Goal: Task Accomplishment & Management: Use online tool/utility

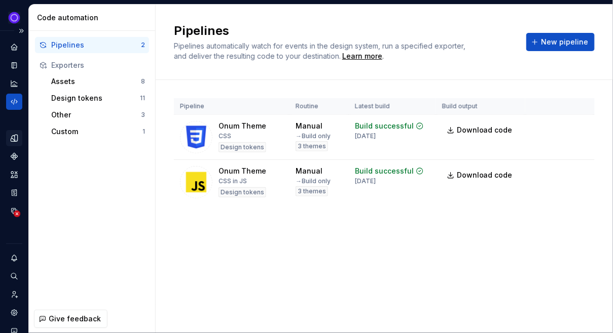
click at [14, 138] on icon "Design tokens" at bounding box center [14, 138] width 7 height 7
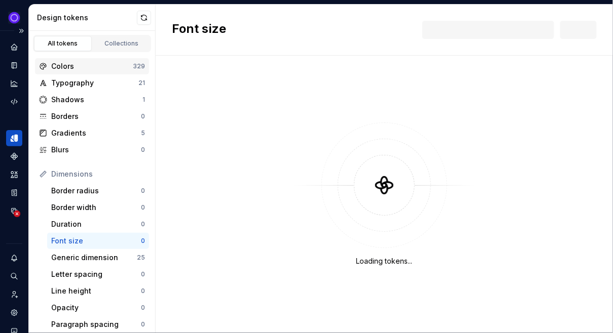
click at [79, 69] on div "Colors" at bounding box center [92, 66] width 82 height 10
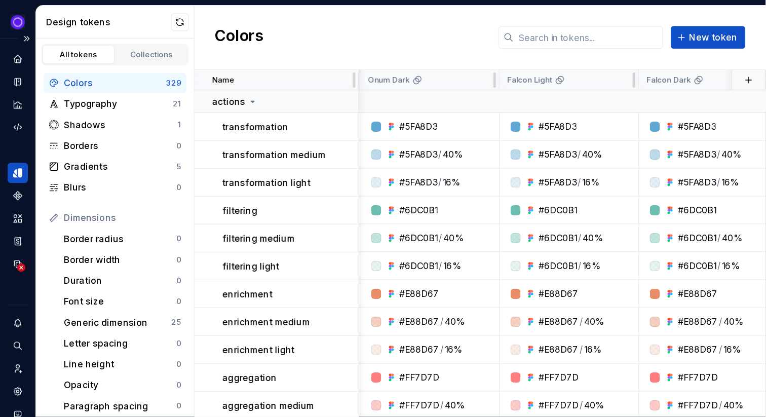
scroll to position [0, 250]
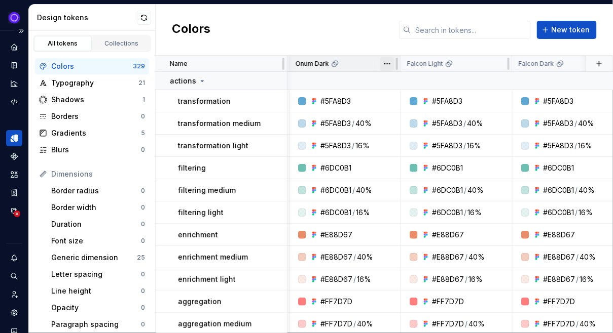
click at [387, 64] on html "Ixel Design system data Design tokens All tokens Collections Colors 329 Typogra…" at bounding box center [306, 166] width 613 height 333
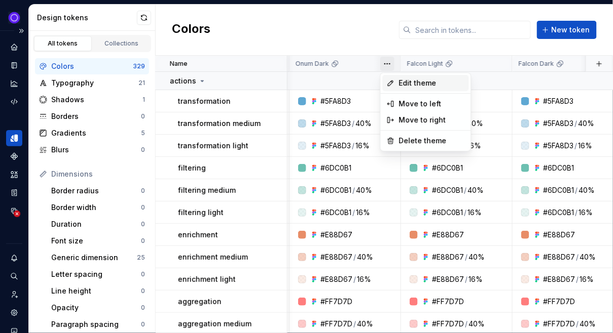
click at [399, 84] on span "Edit theme" at bounding box center [432, 83] width 66 height 10
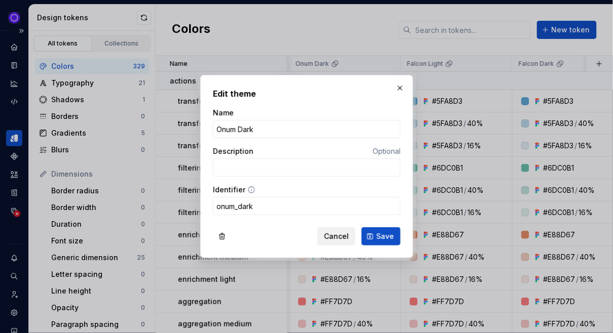
click at [338, 235] on span "Cancel" at bounding box center [336, 237] width 25 height 10
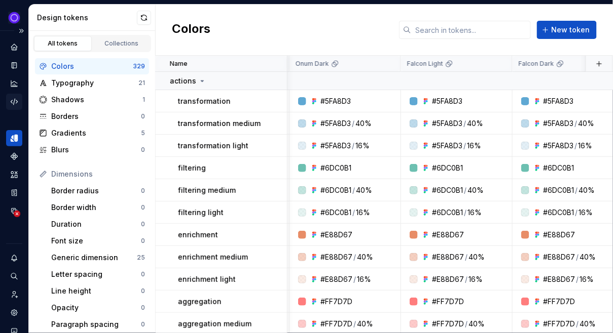
click at [13, 98] on icon "Code automation" at bounding box center [14, 101] width 9 height 9
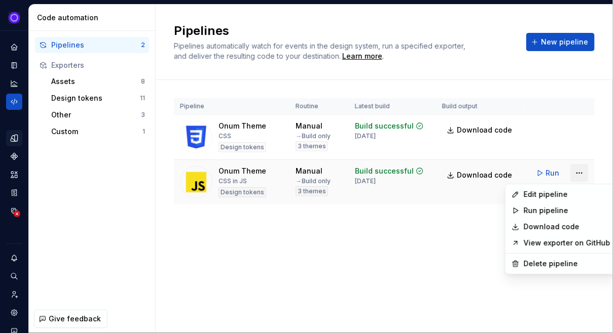
click at [577, 172] on html "Ixel Design system data Code automation Pipelines 2 Exporters Assets 8 Design t…" at bounding box center [306, 166] width 613 height 333
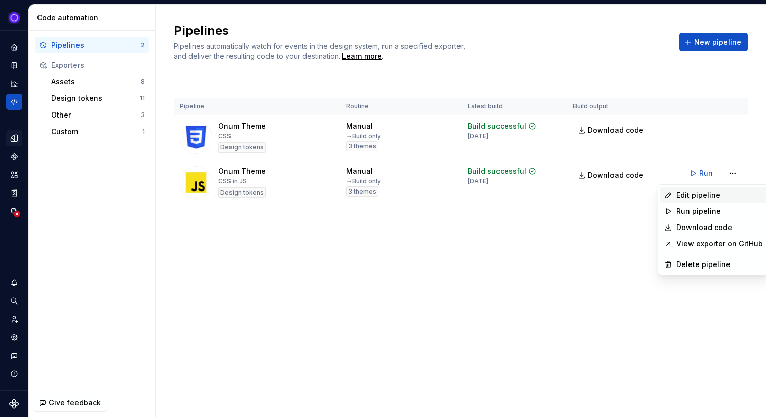
click at [612, 193] on div "Edit pipeline" at bounding box center [720, 195] width 87 height 10
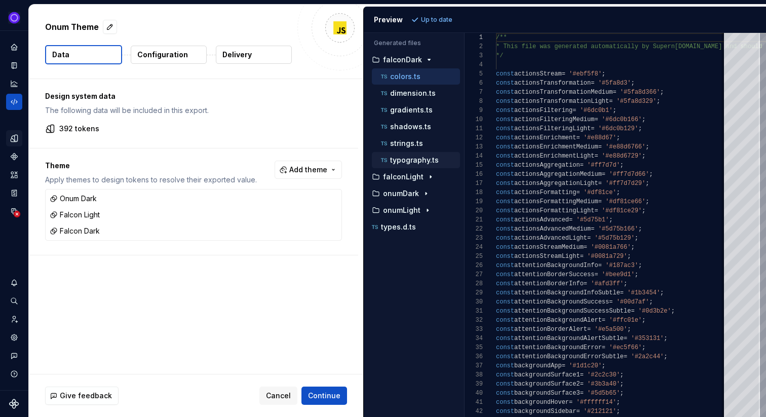
click at [409, 160] on p "typography.ts" at bounding box center [414, 160] width 49 height 8
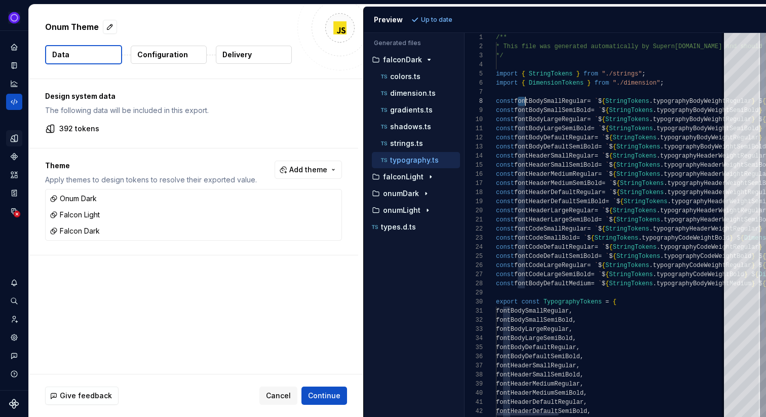
scroll to position [64, 36]
drag, startPoint x: 519, startPoint y: 102, endPoint x: 533, endPoint y: 101, distance: 14.2
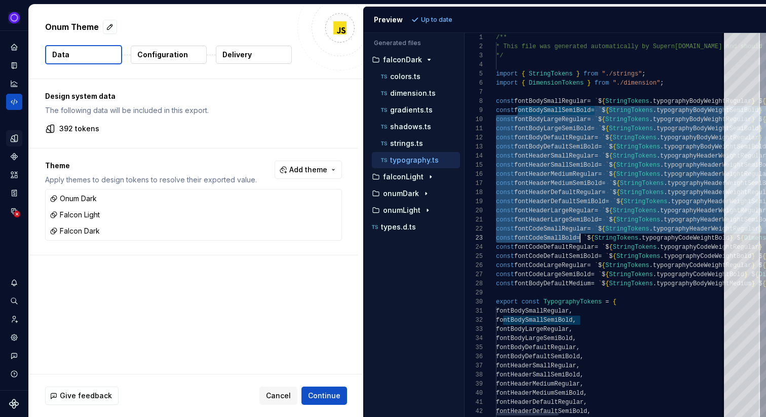
drag, startPoint x: 517, startPoint y: 110, endPoint x: 605, endPoint y: 291, distance: 201.3
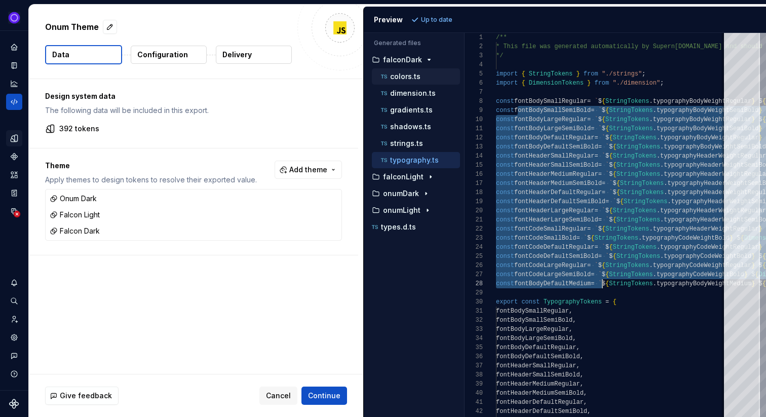
click at [399, 73] on p "colors.ts" at bounding box center [405, 76] width 30 height 8
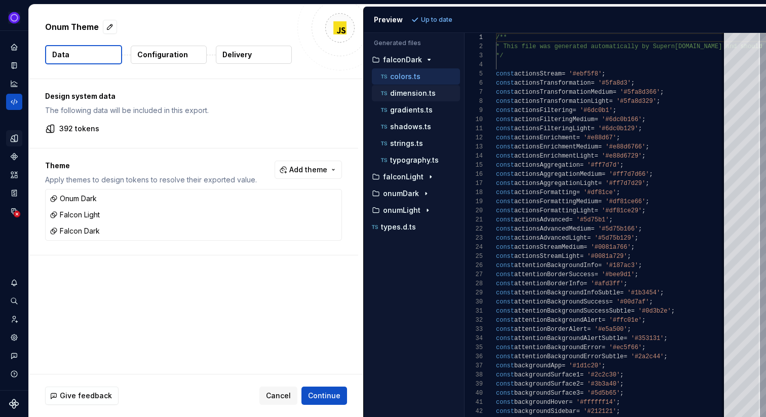
click at [404, 91] on p "dimension.ts" at bounding box center [413, 93] width 46 height 8
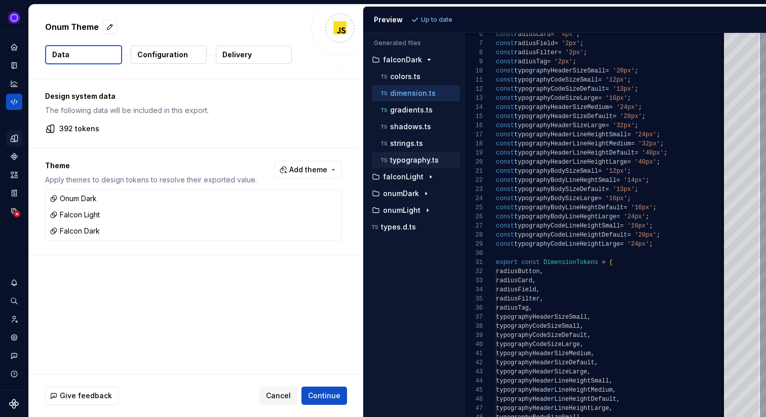
click at [416, 162] on p "typography.ts" at bounding box center [414, 160] width 49 height 8
type textarea "**********"
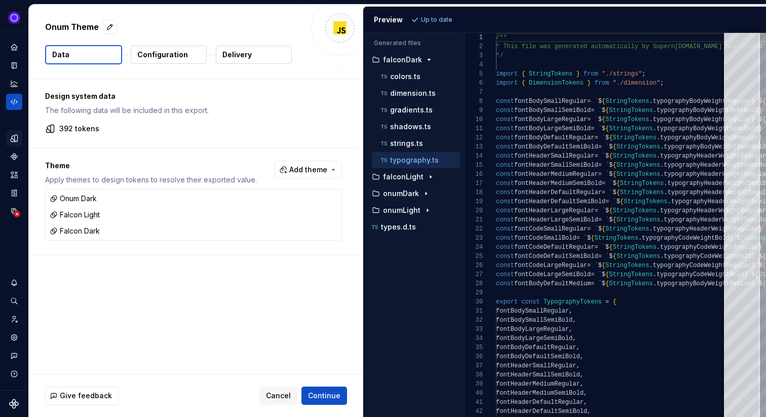
click at [165, 52] on p "Configuration" at bounding box center [162, 55] width 51 height 10
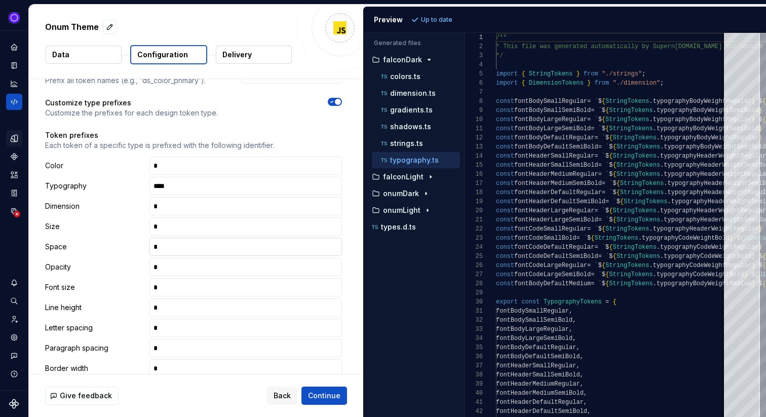
scroll to position [87, 0]
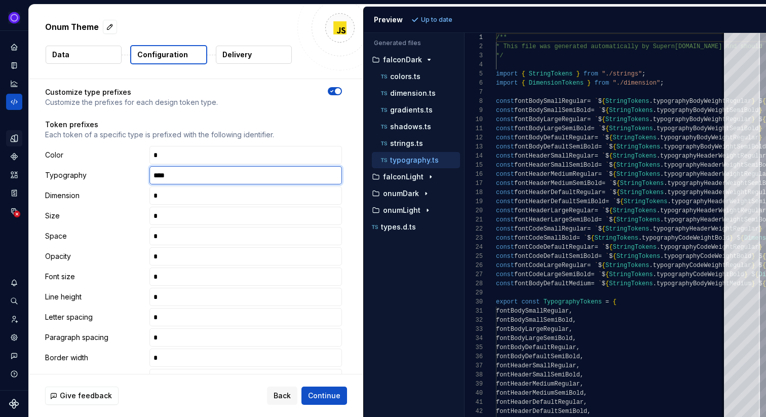
click at [193, 176] on input "****" at bounding box center [246, 175] width 193 height 18
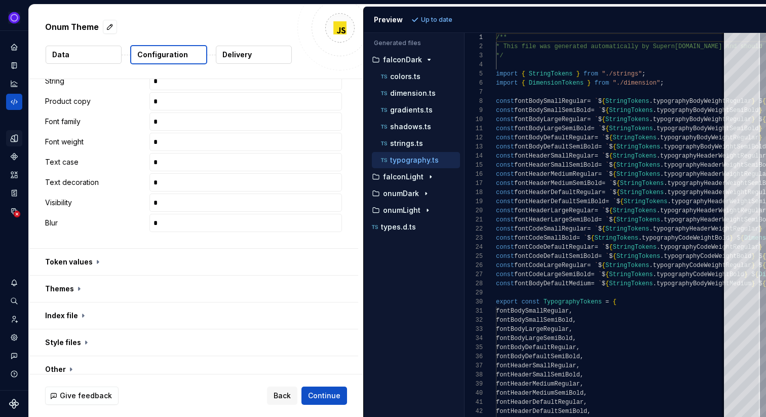
scroll to position [542, 0]
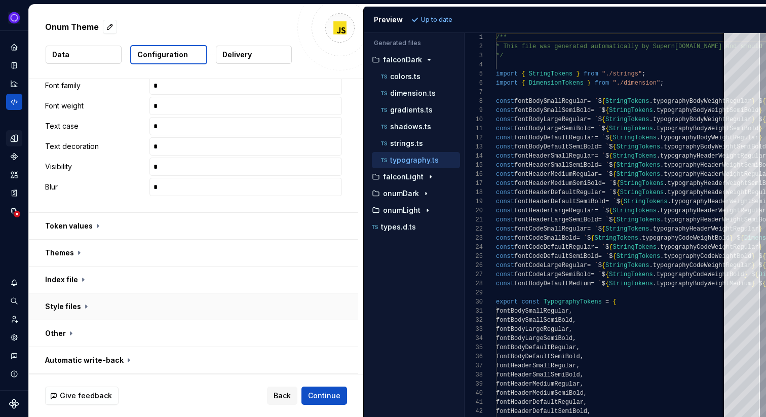
click at [70, 313] on button "button" at bounding box center [193, 306] width 329 height 26
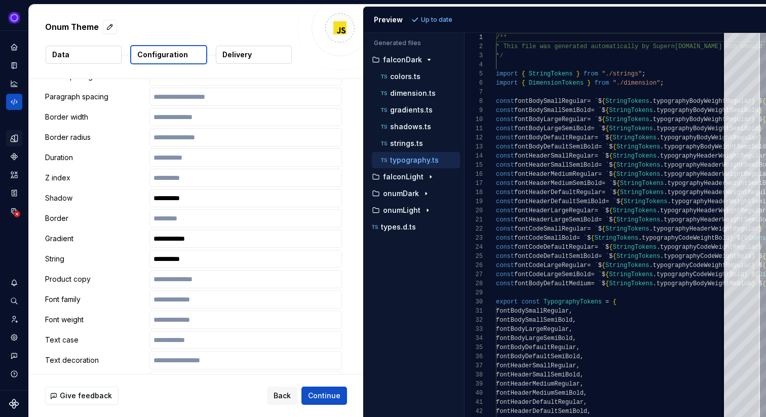
scroll to position [1276, 0]
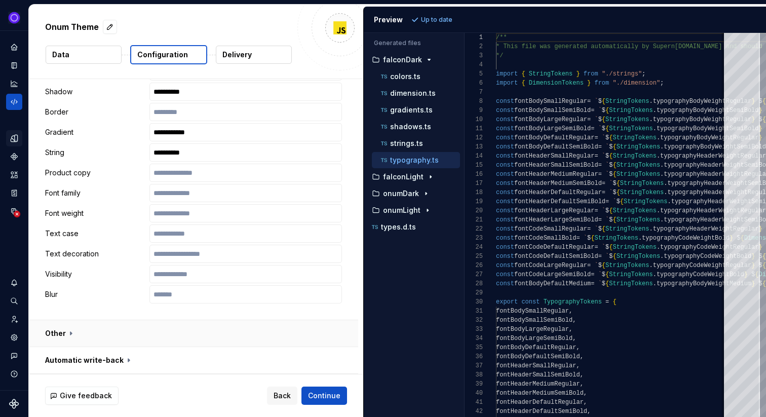
click at [53, 333] on button "button" at bounding box center [193, 333] width 329 height 26
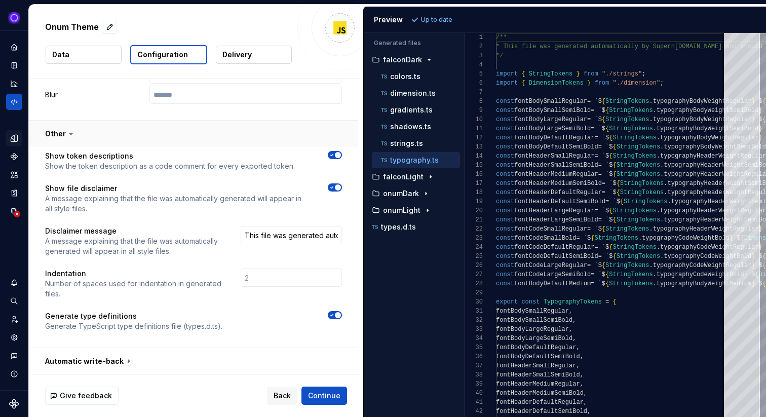
scroll to position [1476, 0]
click at [85, 333] on button "button" at bounding box center [193, 360] width 329 height 26
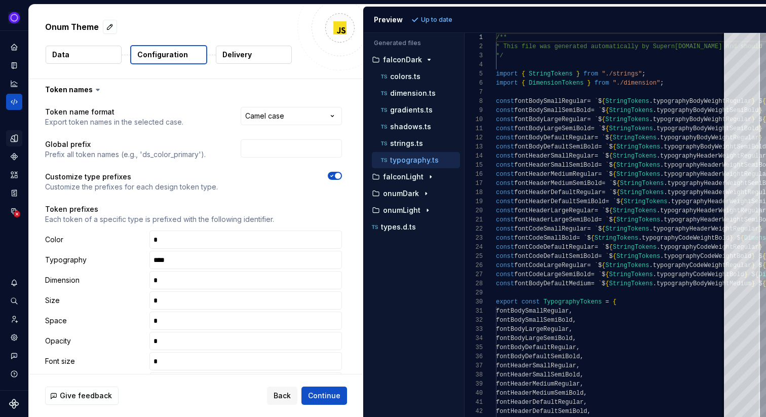
scroll to position [0, 0]
